Goal: Task Accomplishment & Management: Use online tool/utility

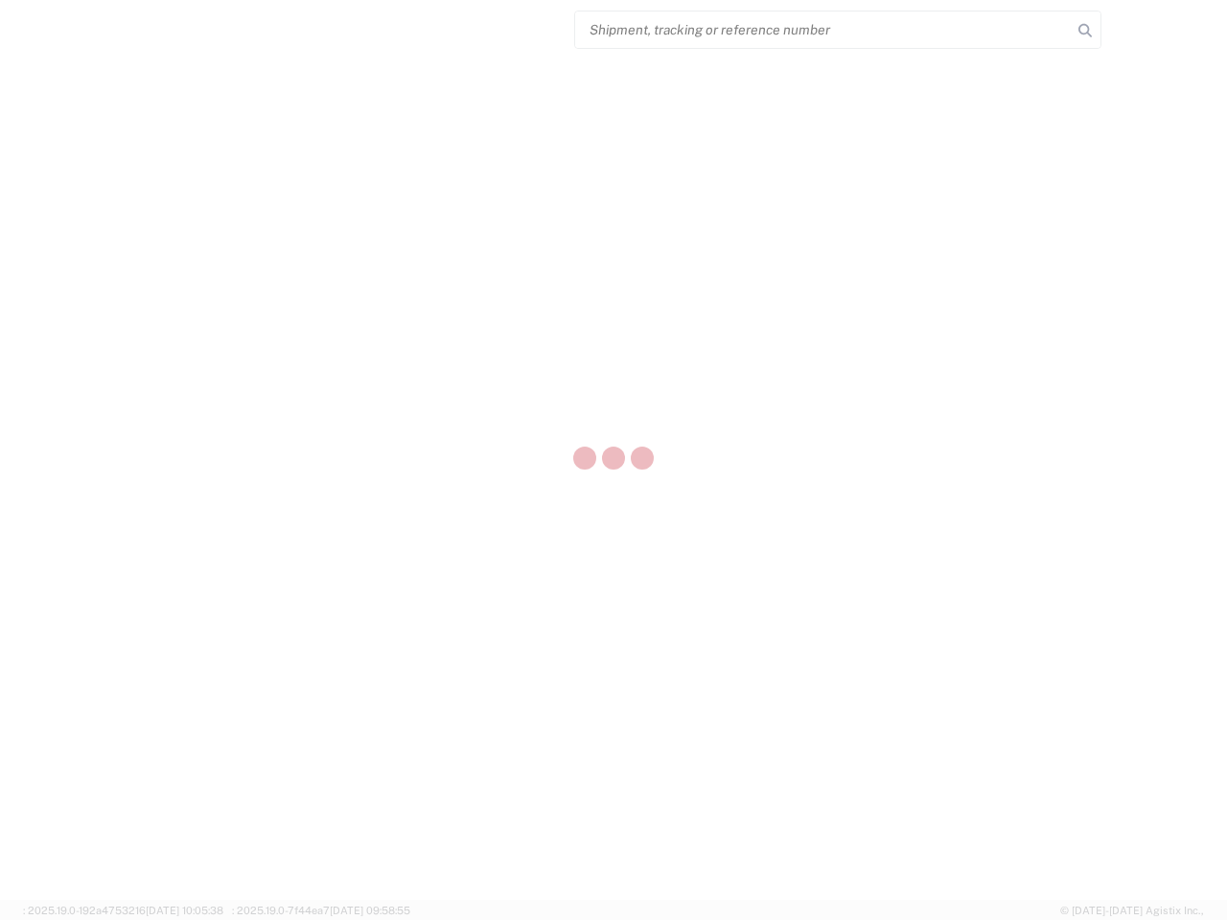
select select "US"
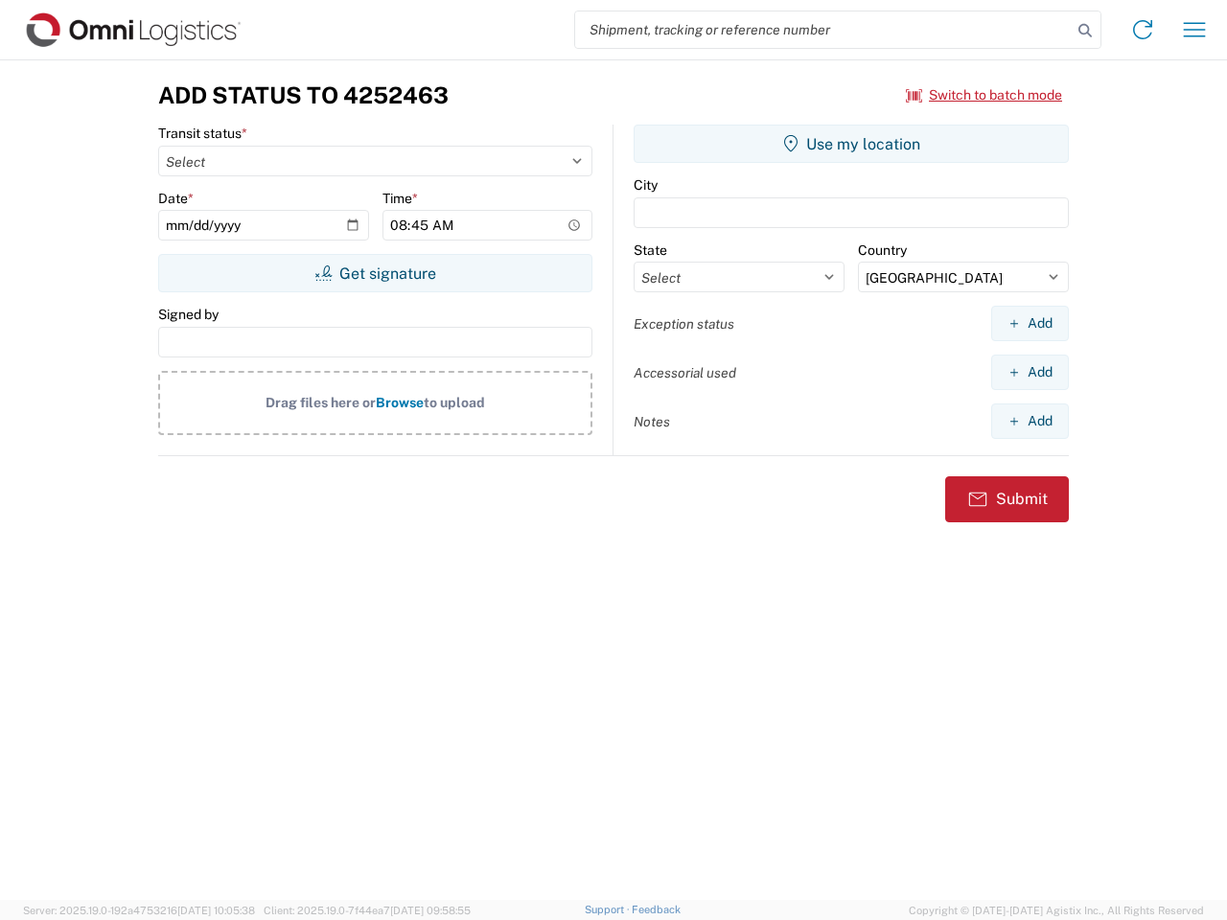
click at [823, 30] on input "search" at bounding box center [823, 29] width 496 height 36
click at [1085, 31] on icon at bounding box center [1084, 30] width 27 height 27
click at [1142, 30] on icon at bounding box center [1142, 29] width 31 height 31
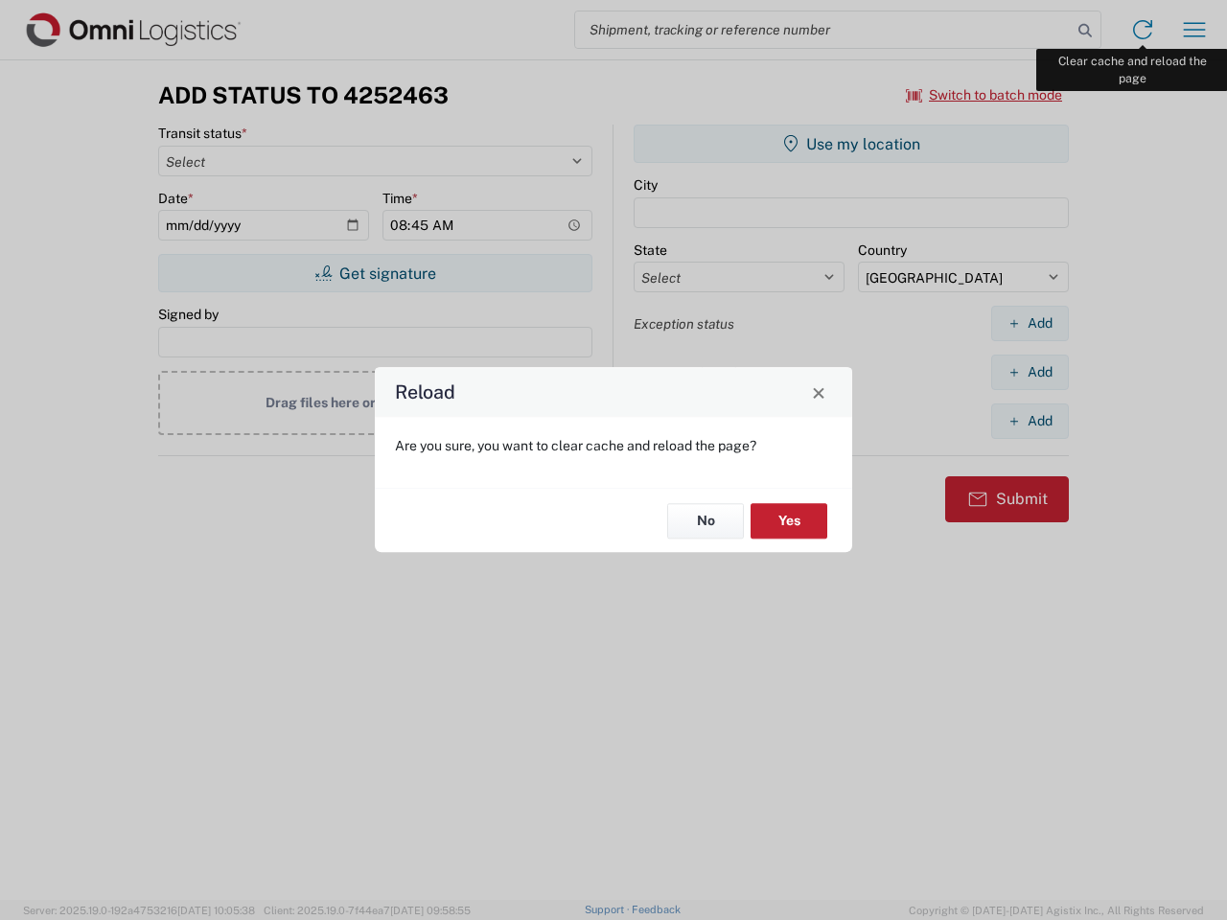
click at [1194, 30] on div "Reload Are you sure, you want to clear cache and reload the page? No Yes" at bounding box center [613, 460] width 1227 height 920
click at [984, 95] on div "Reload Are you sure, you want to clear cache and reload the page? No Yes" at bounding box center [613, 460] width 1227 height 920
click at [375, 273] on div "Reload Are you sure, you want to clear cache and reload the page? No Yes" at bounding box center [613, 460] width 1227 height 920
click at [851, 144] on div "Reload Are you sure, you want to clear cache and reload the page? No Yes" at bounding box center [613, 460] width 1227 height 920
click at [1029, 323] on div "Reload Are you sure, you want to clear cache and reload the page? No Yes" at bounding box center [613, 460] width 1227 height 920
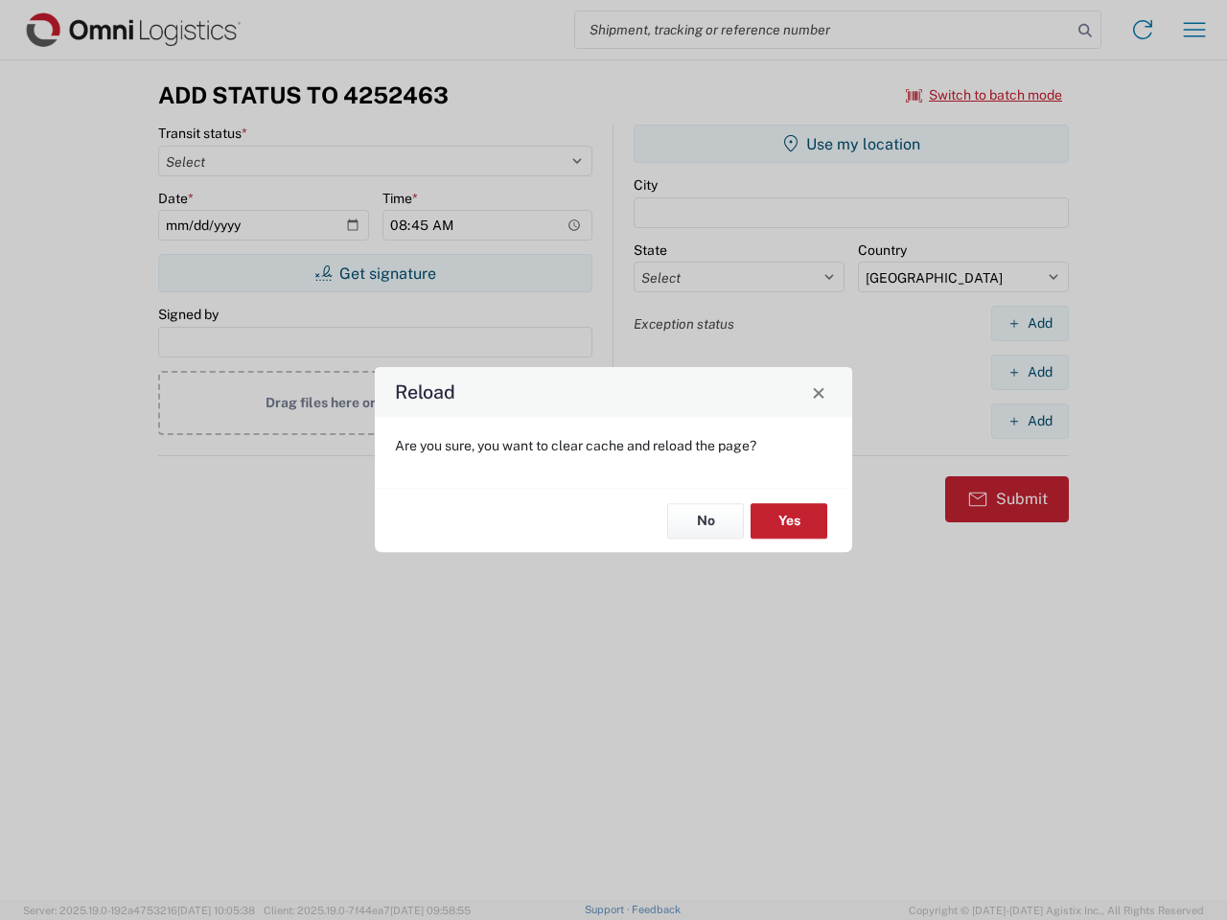
click at [1029, 372] on div "Reload Are you sure, you want to clear cache and reload the page? No Yes" at bounding box center [613, 460] width 1227 height 920
click at [1029, 421] on div "Reload Are you sure, you want to clear cache and reload the page? No Yes" at bounding box center [613, 460] width 1227 height 920
